Goal: Transaction & Acquisition: Subscribe to service/newsletter

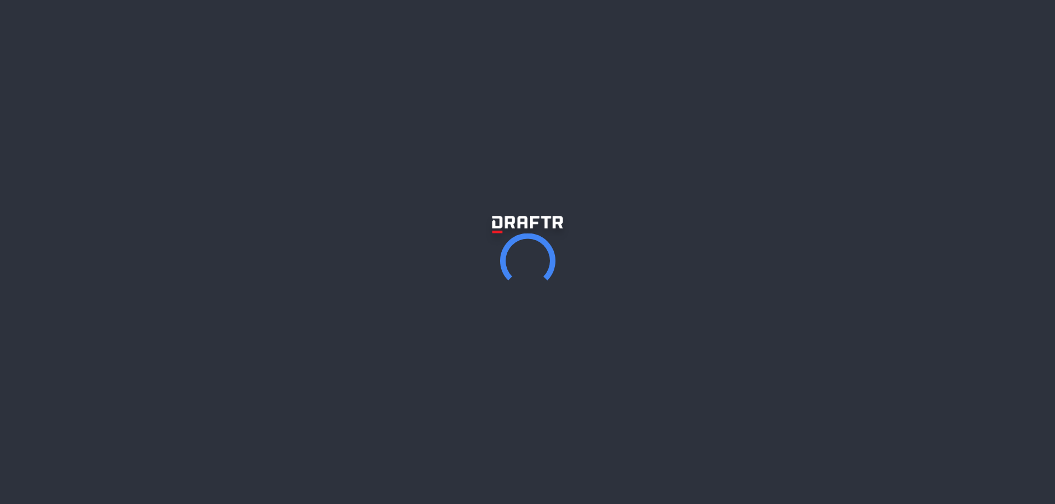
click at [535, 253] on div "Draftr is for solopreneurs. Launch your website with no code It's like a blog /…" at bounding box center [527, 168] width 1055 height 337
click at [532, 243] on link "Start for free" at bounding box center [527, 237] width 119 height 29
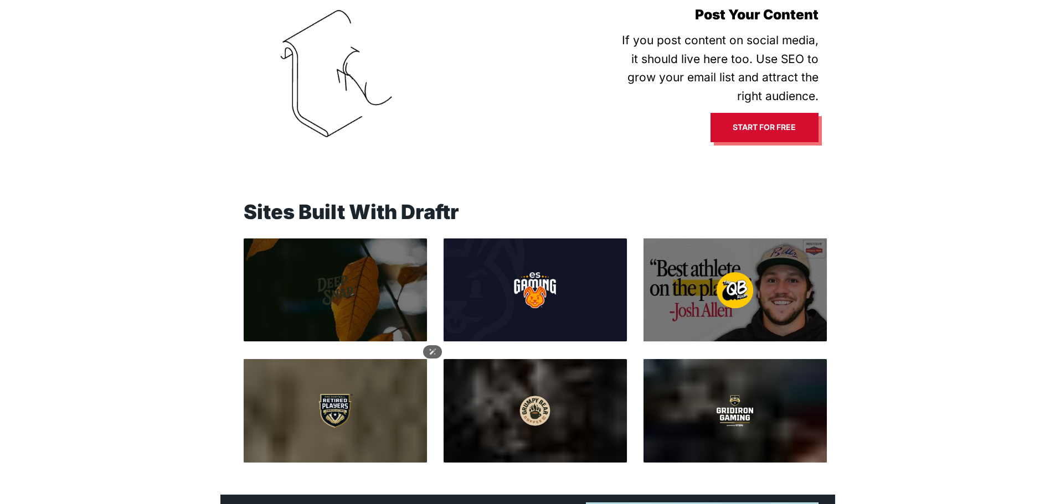
scroll to position [665, 0]
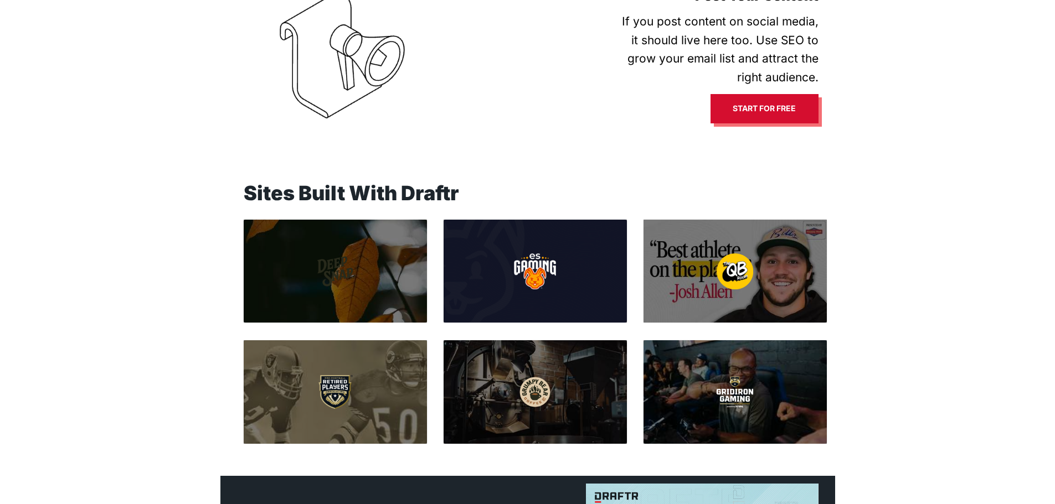
click at [343, 269] on img at bounding box center [335, 272] width 42 height 36
click at [321, 389] on img at bounding box center [334, 392] width 39 height 36
click at [330, 389] on img at bounding box center [334, 392] width 39 height 36
click at [334, 389] on img at bounding box center [334, 392] width 39 height 36
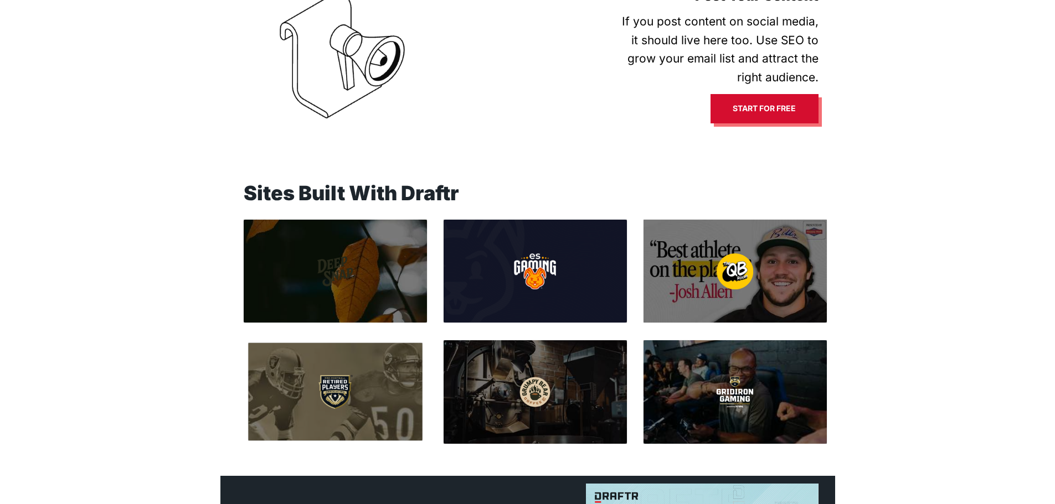
click at [369, 387] on div at bounding box center [335, 392] width 174 height 98
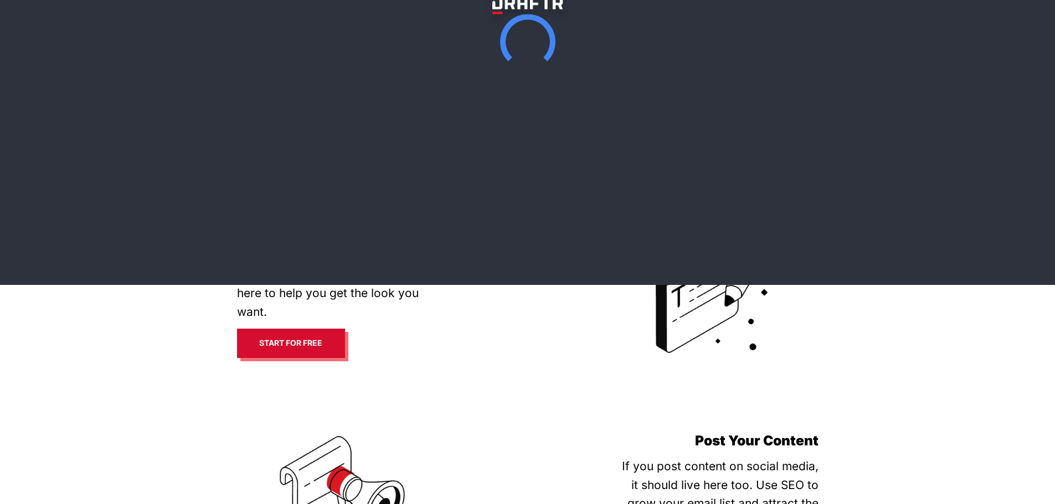
scroll to position [0, 0]
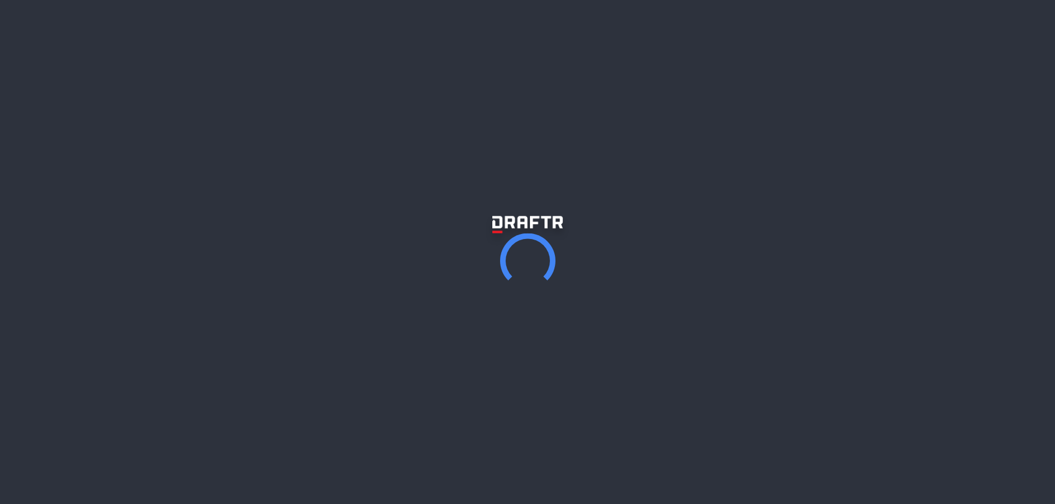
drag, startPoint x: 632, startPoint y: 87, endPoint x: 517, endPoint y: 87, distance: 115.2
click at [517, 87] on h2 "Draftr is for solopreneurs." at bounding box center [527, 49] width 1055 height 99
click at [883, 271] on div "Draftr is for solopreneurs. Launch your website with no code It's like a blog /…" at bounding box center [527, 168] width 1055 height 337
